Goal: Task Accomplishment & Management: Use online tool/utility

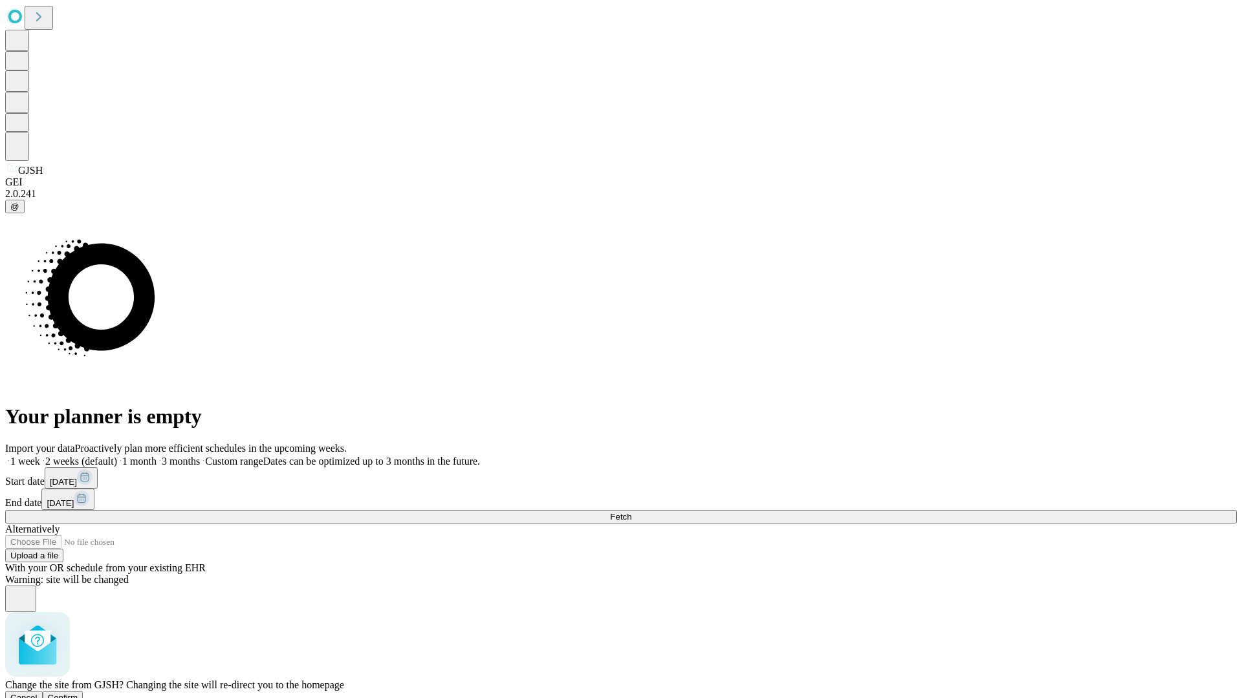
click at [78, 693] on span "Confirm" at bounding box center [63, 698] width 30 height 10
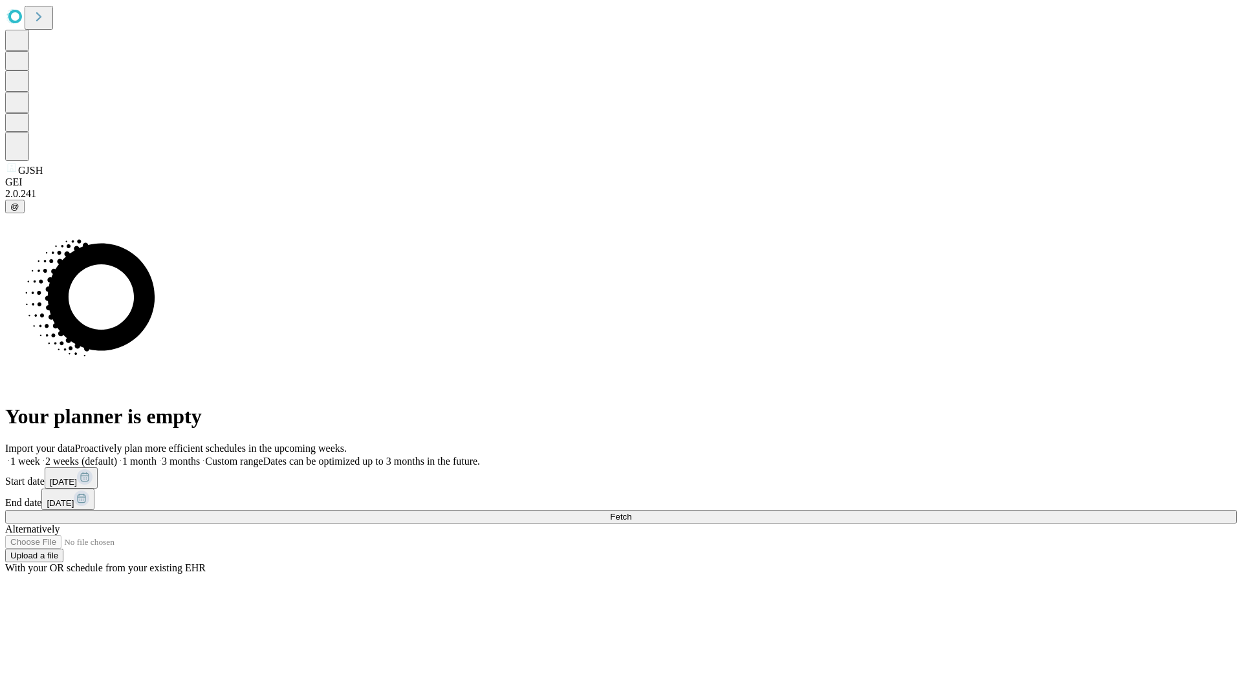
click at [40, 456] on label "1 week" at bounding box center [22, 461] width 35 height 11
click at [631, 512] on span "Fetch" at bounding box center [620, 517] width 21 height 10
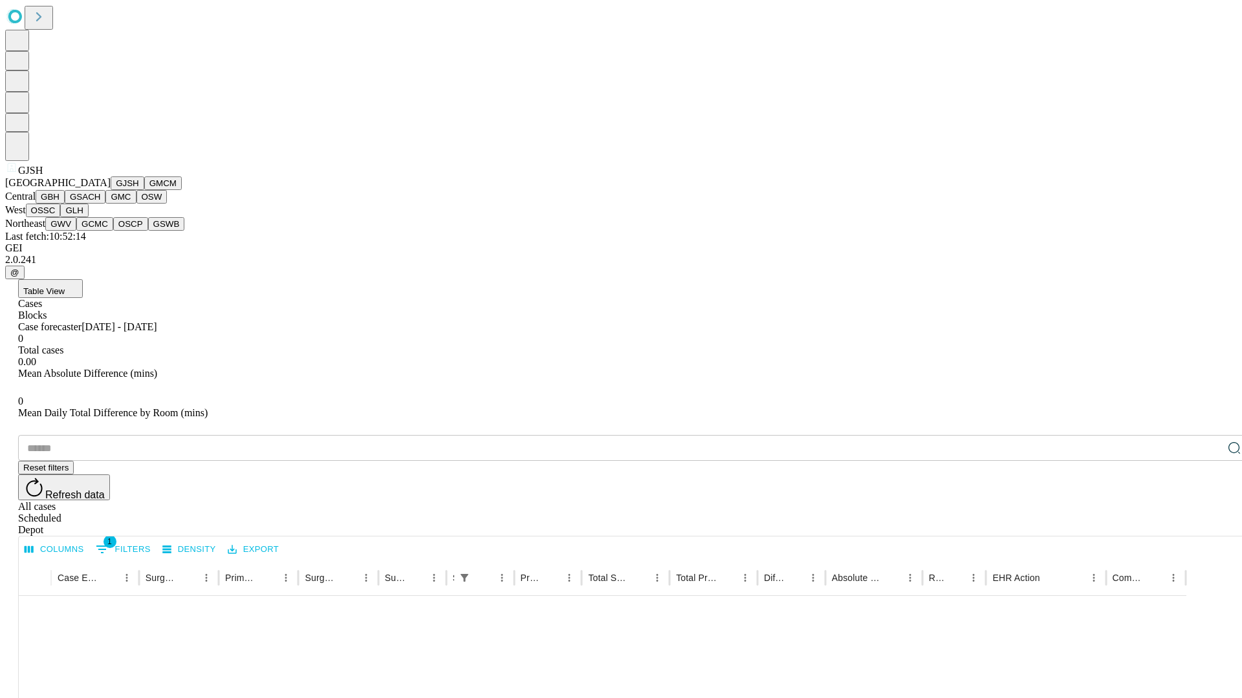
click at [144, 190] on button "GMCM" at bounding box center [163, 184] width 38 height 14
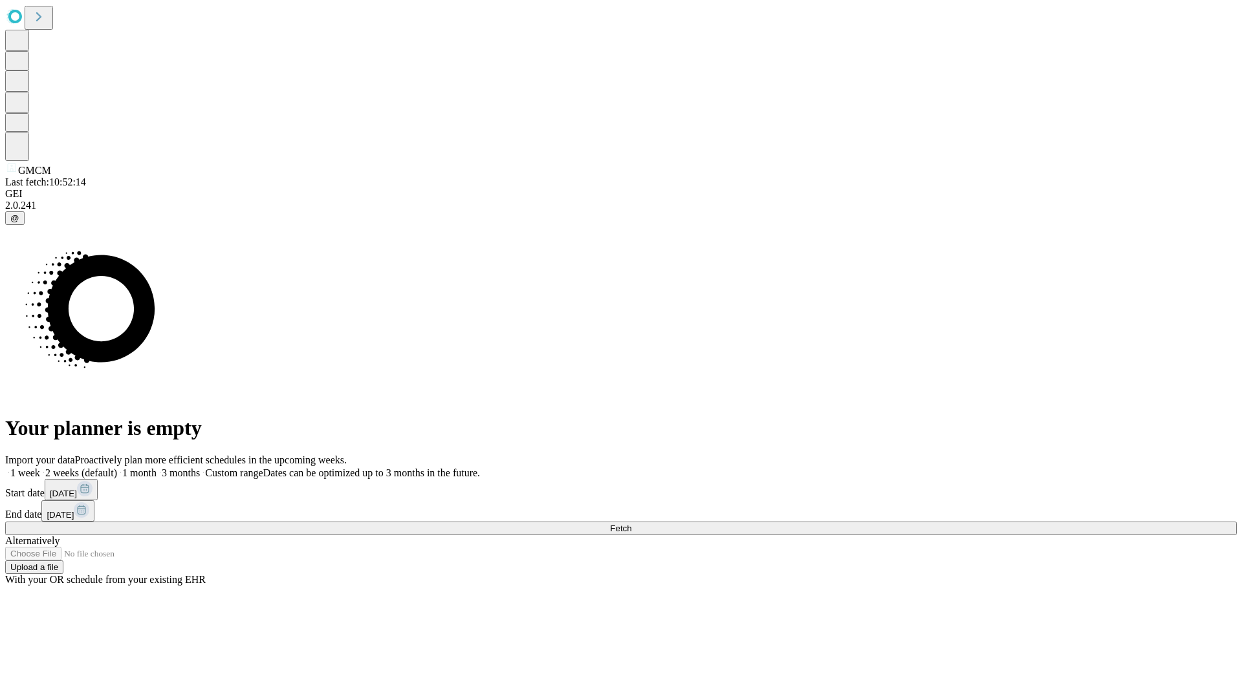
click at [631, 524] on span "Fetch" at bounding box center [620, 529] width 21 height 10
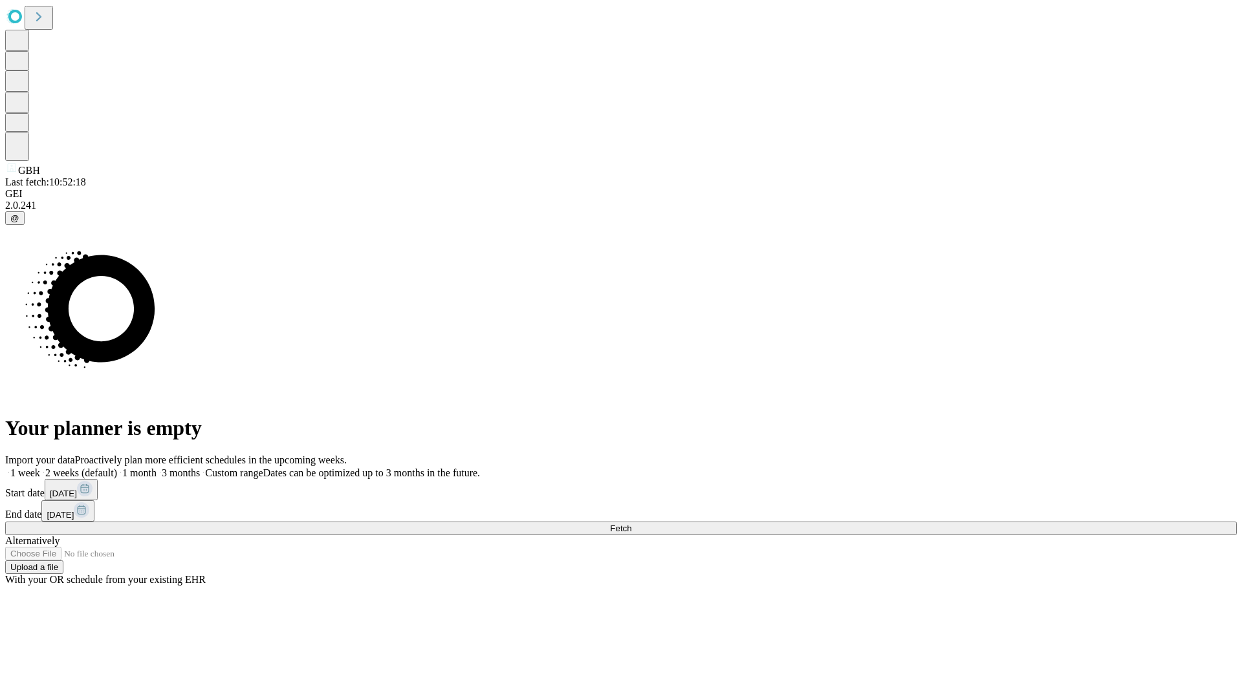
click at [631, 524] on span "Fetch" at bounding box center [620, 529] width 21 height 10
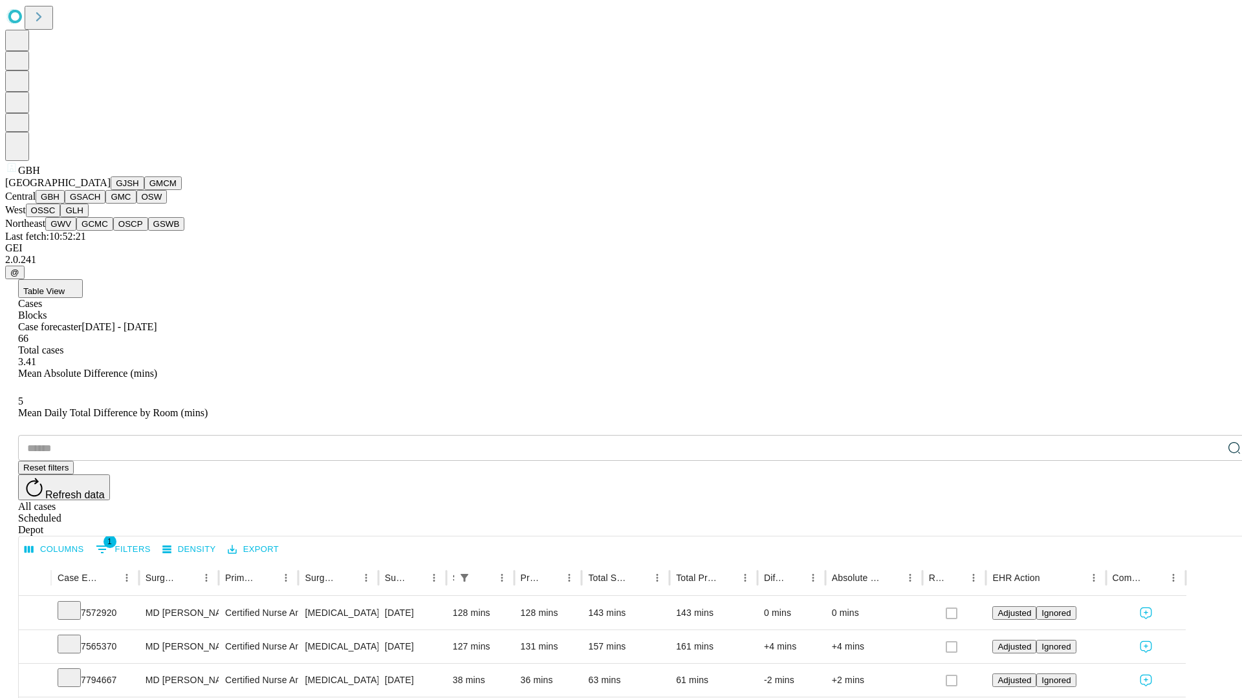
click at [100, 204] on button "GSACH" at bounding box center [85, 197] width 41 height 14
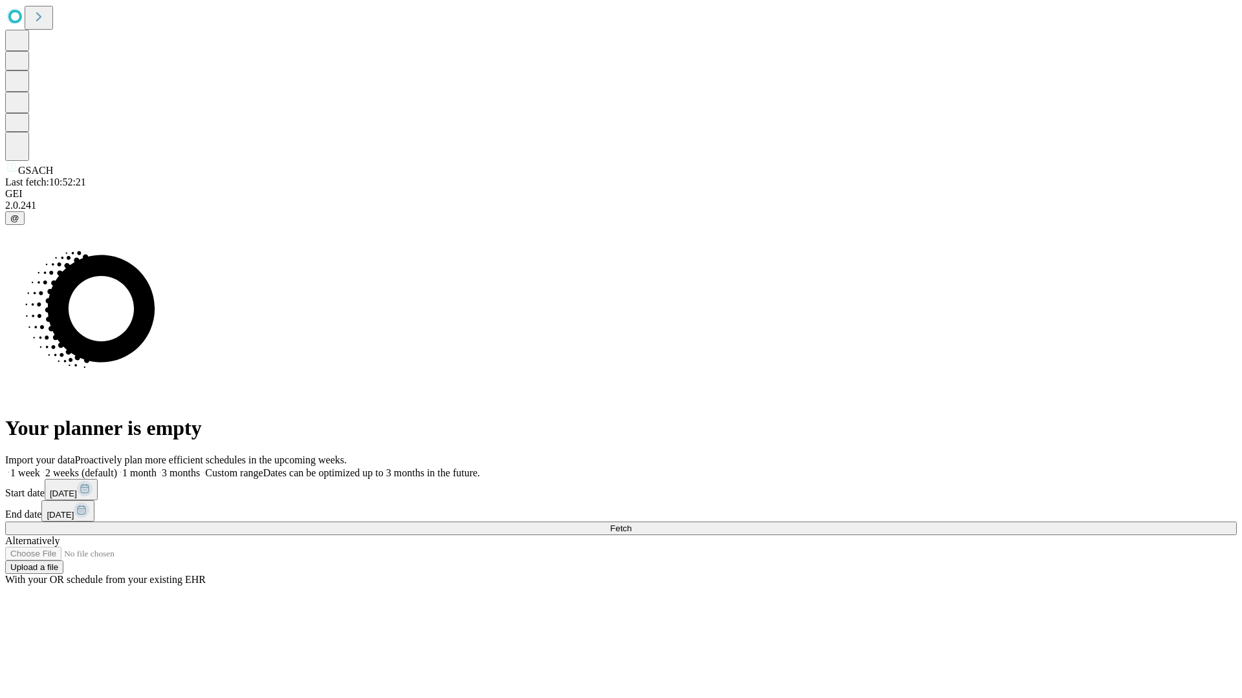
click at [631, 524] on span "Fetch" at bounding box center [620, 529] width 21 height 10
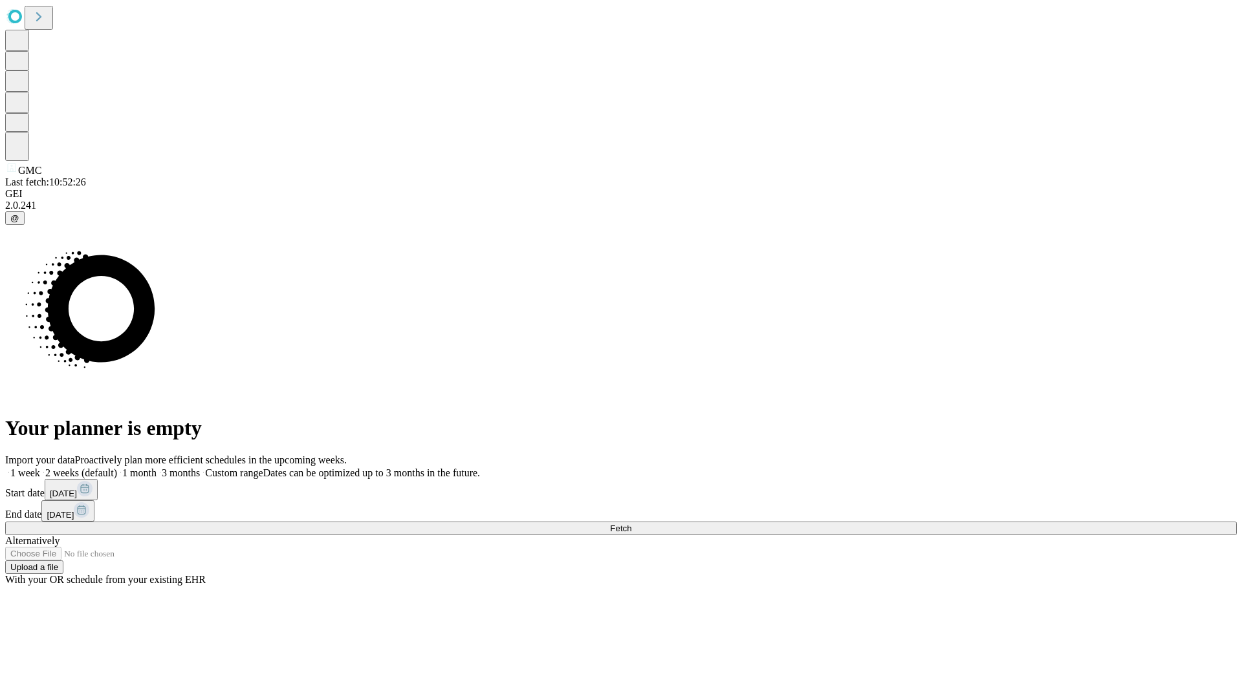
click at [40, 468] on label "1 week" at bounding box center [22, 473] width 35 height 11
click at [631, 524] on span "Fetch" at bounding box center [620, 529] width 21 height 10
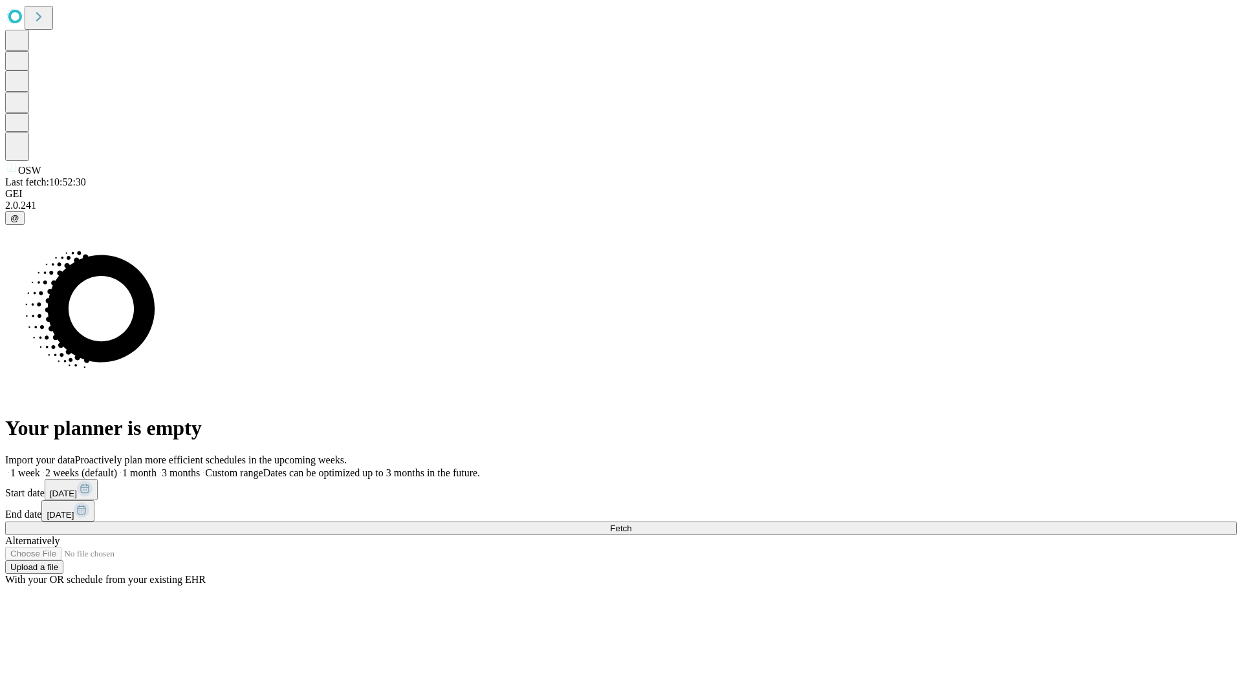
click at [40, 468] on label "1 week" at bounding box center [22, 473] width 35 height 11
click at [631, 524] on span "Fetch" at bounding box center [620, 529] width 21 height 10
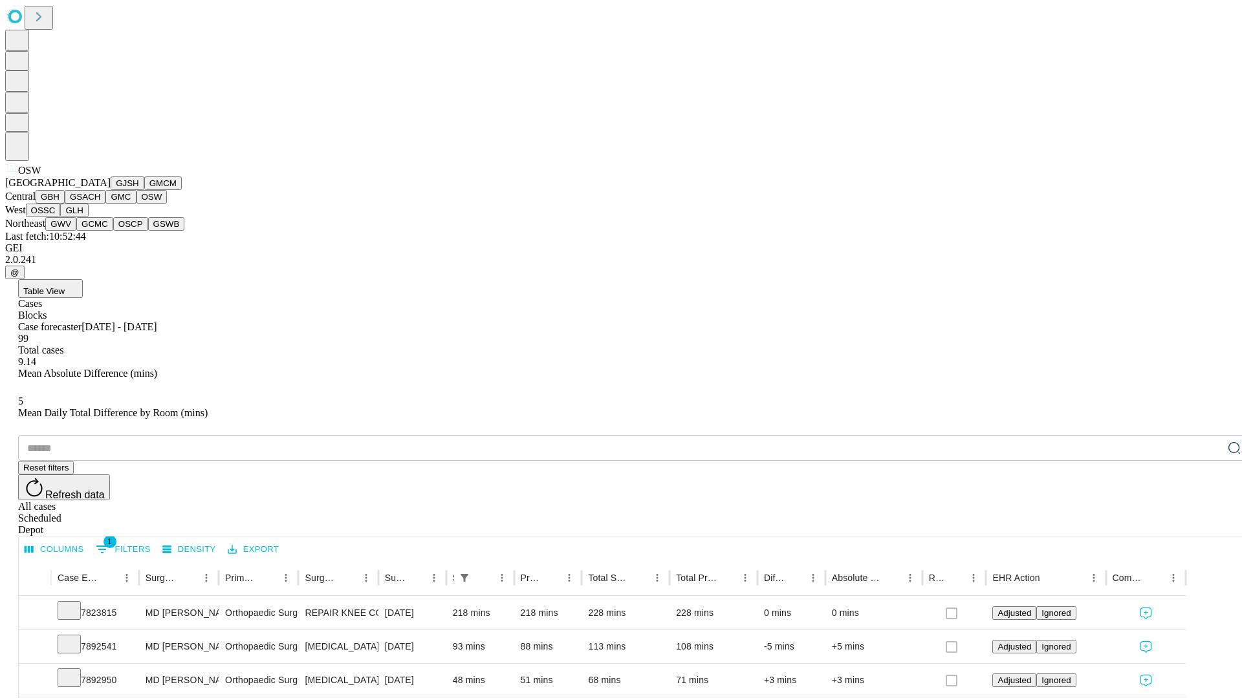
click at [61, 217] on button "OSSC" at bounding box center [43, 211] width 35 height 14
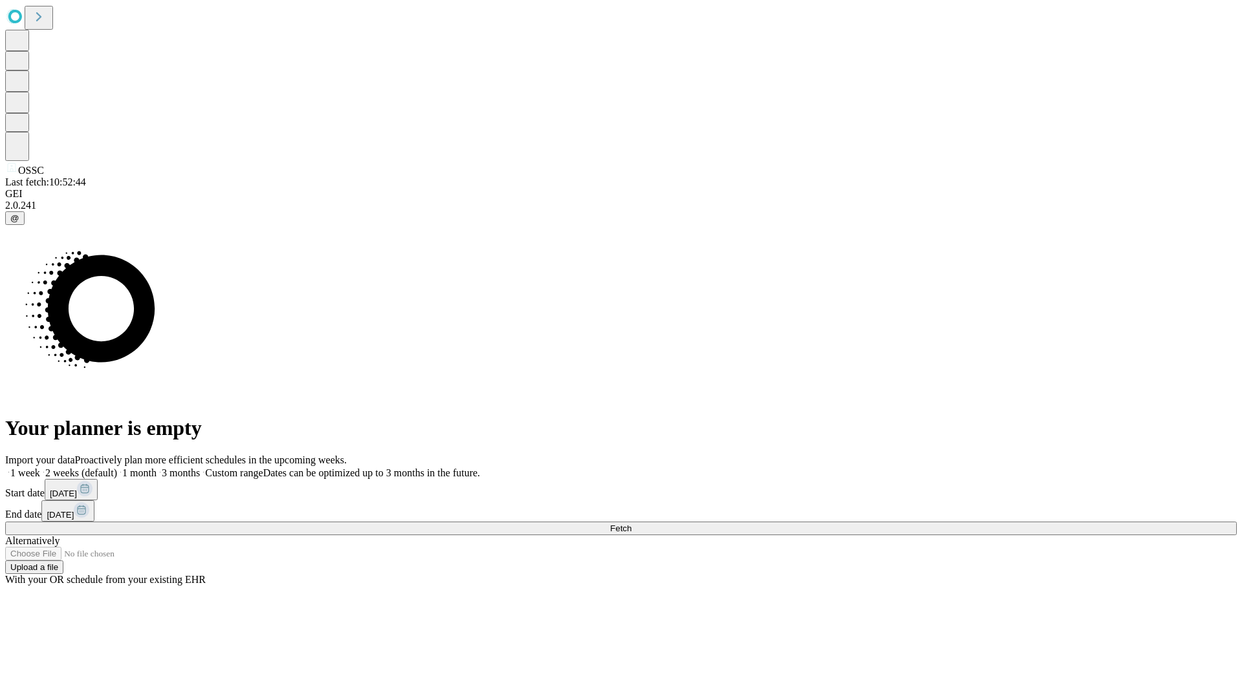
click at [40, 468] on label "1 week" at bounding box center [22, 473] width 35 height 11
click at [631, 524] on span "Fetch" at bounding box center [620, 529] width 21 height 10
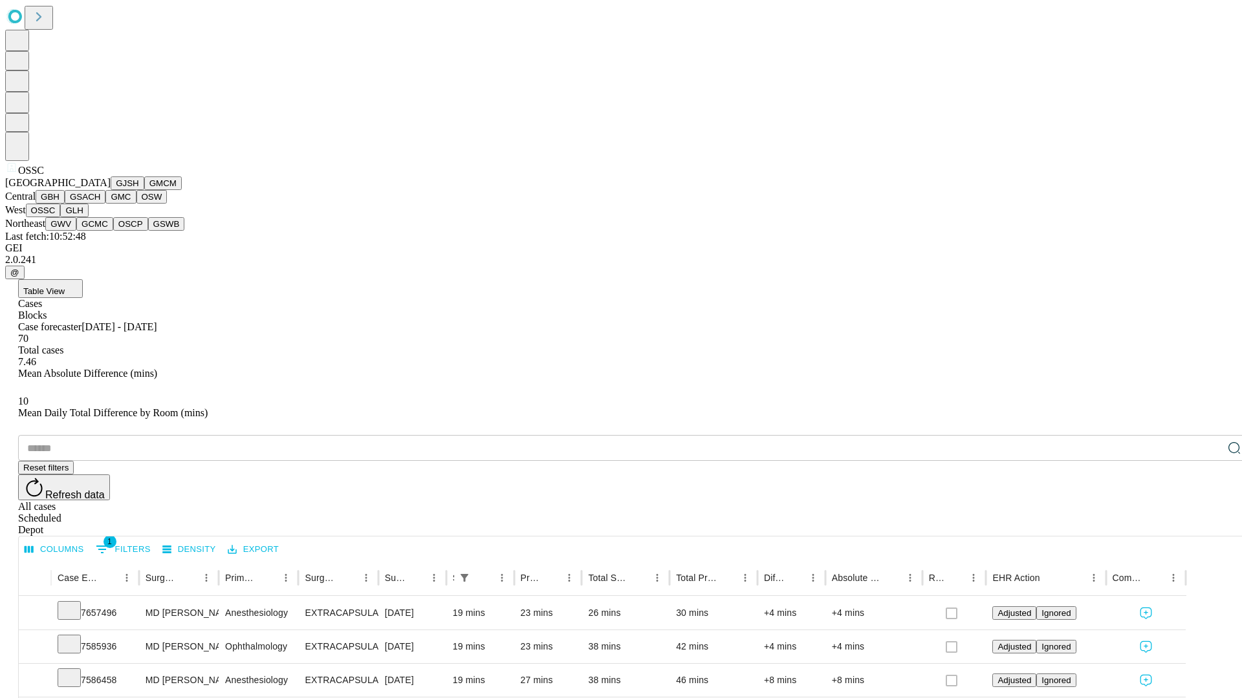
click at [88, 217] on button "GLH" at bounding box center [74, 211] width 28 height 14
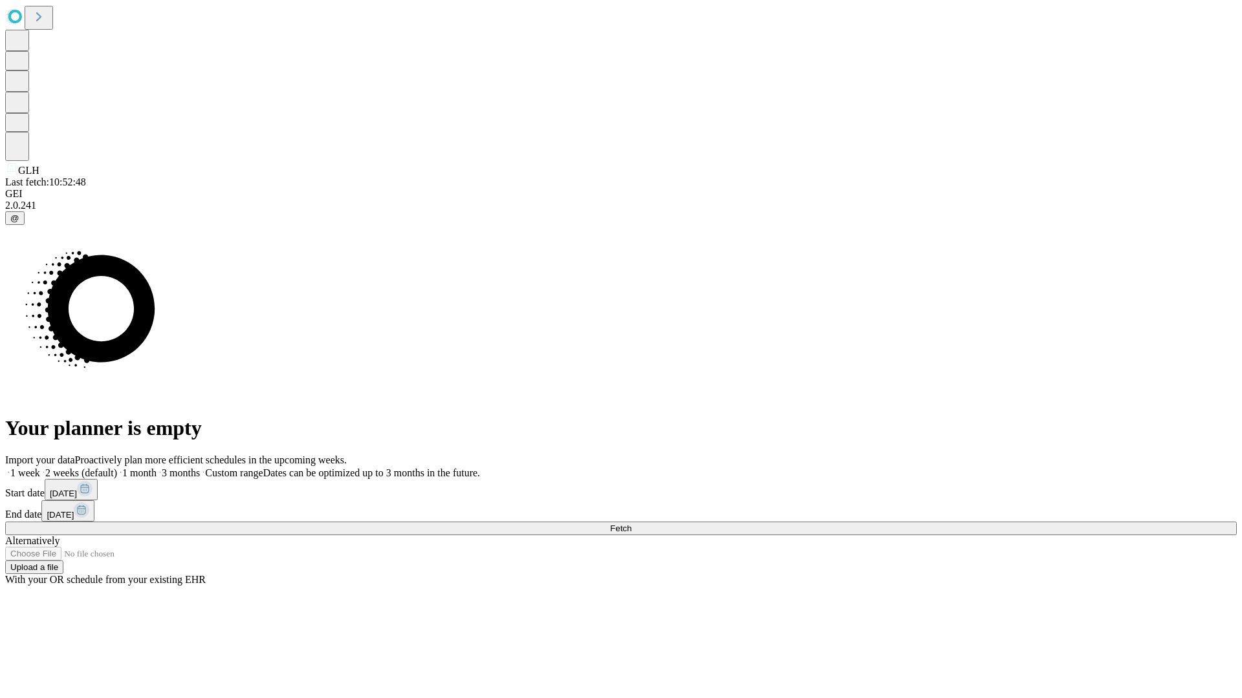
click at [40, 468] on label "1 week" at bounding box center [22, 473] width 35 height 11
click at [631, 524] on span "Fetch" at bounding box center [620, 529] width 21 height 10
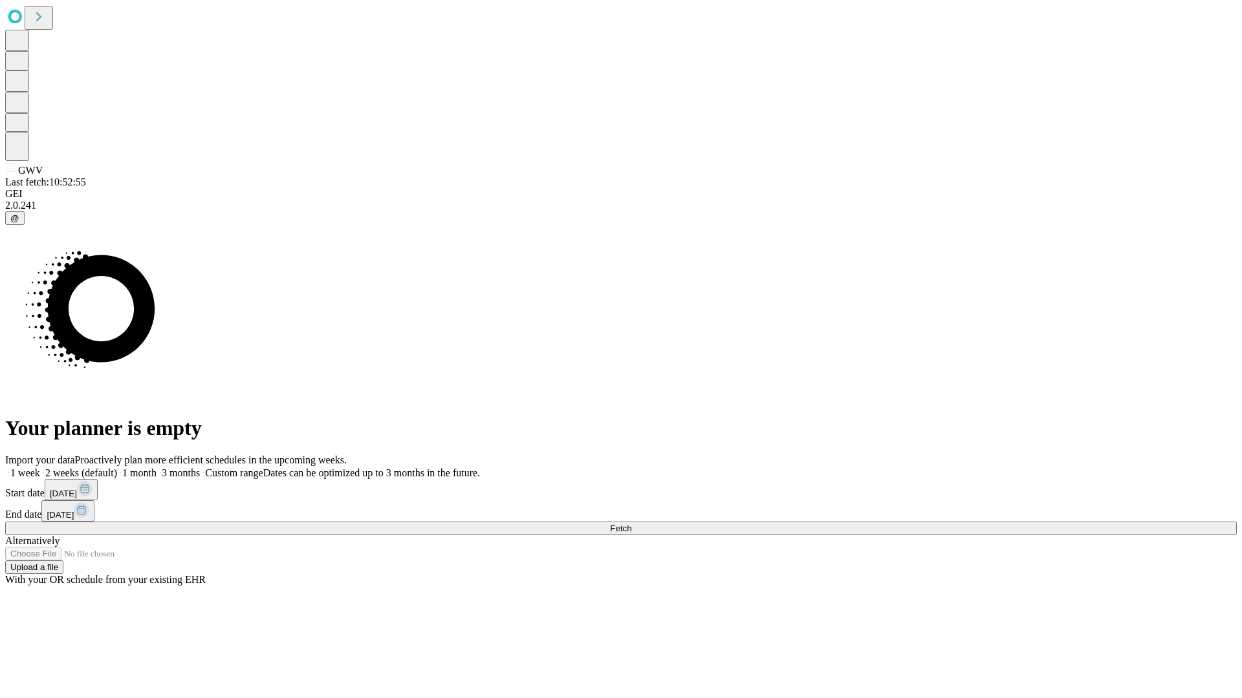
click at [40, 468] on label "1 week" at bounding box center [22, 473] width 35 height 11
click at [631, 524] on span "Fetch" at bounding box center [620, 529] width 21 height 10
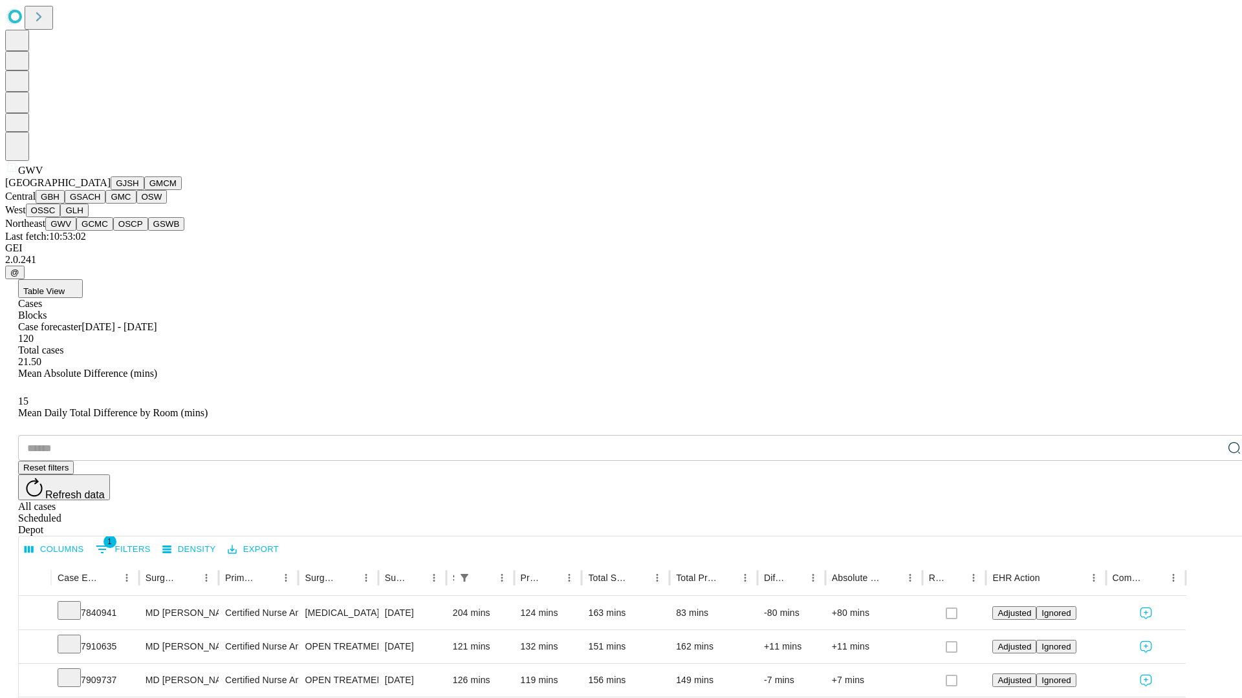
click at [100, 231] on button "GCMC" at bounding box center [94, 224] width 37 height 14
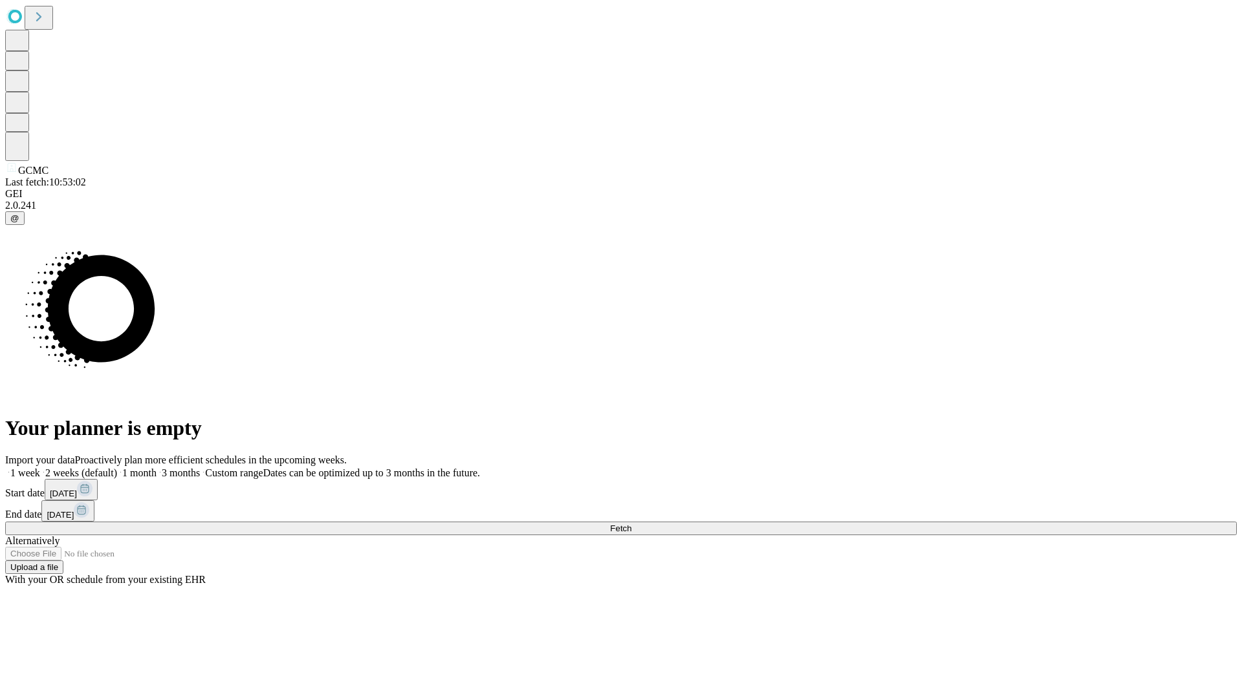
click at [40, 468] on label "1 week" at bounding box center [22, 473] width 35 height 11
click at [631, 524] on span "Fetch" at bounding box center [620, 529] width 21 height 10
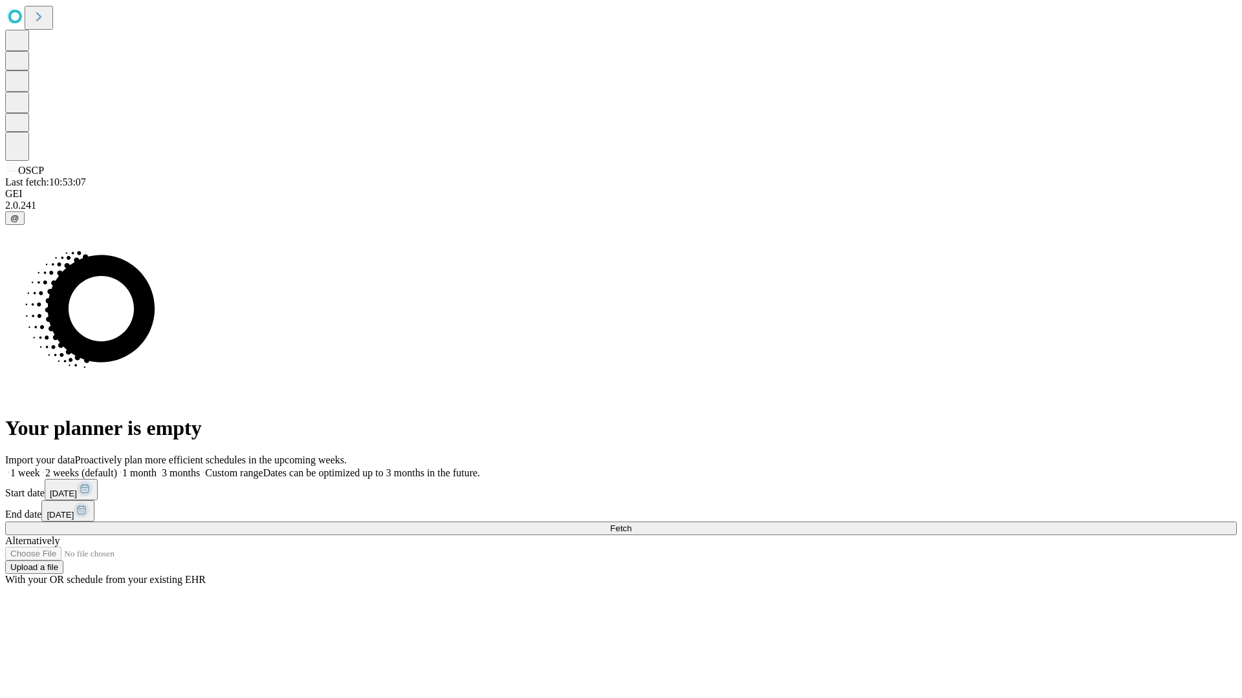
click at [40, 468] on label "1 week" at bounding box center [22, 473] width 35 height 11
click at [631, 524] on span "Fetch" at bounding box center [620, 529] width 21 height 10
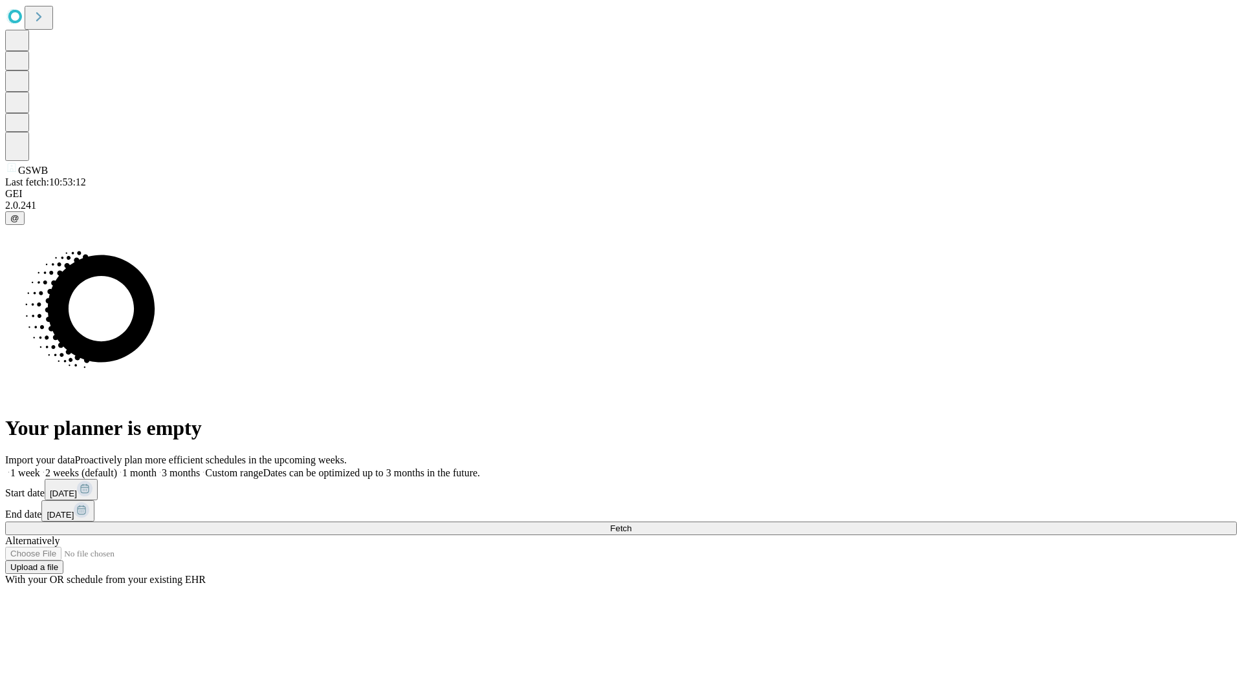
click at [40, 468] on label "1 week" at bounding box center [22, 473] width 35 height 11
click at [631, 524] on span "Fetch" at bounding box center [620, 529] width 21 height 10
